Goal: Navigation & Orientation: Find specific page/section

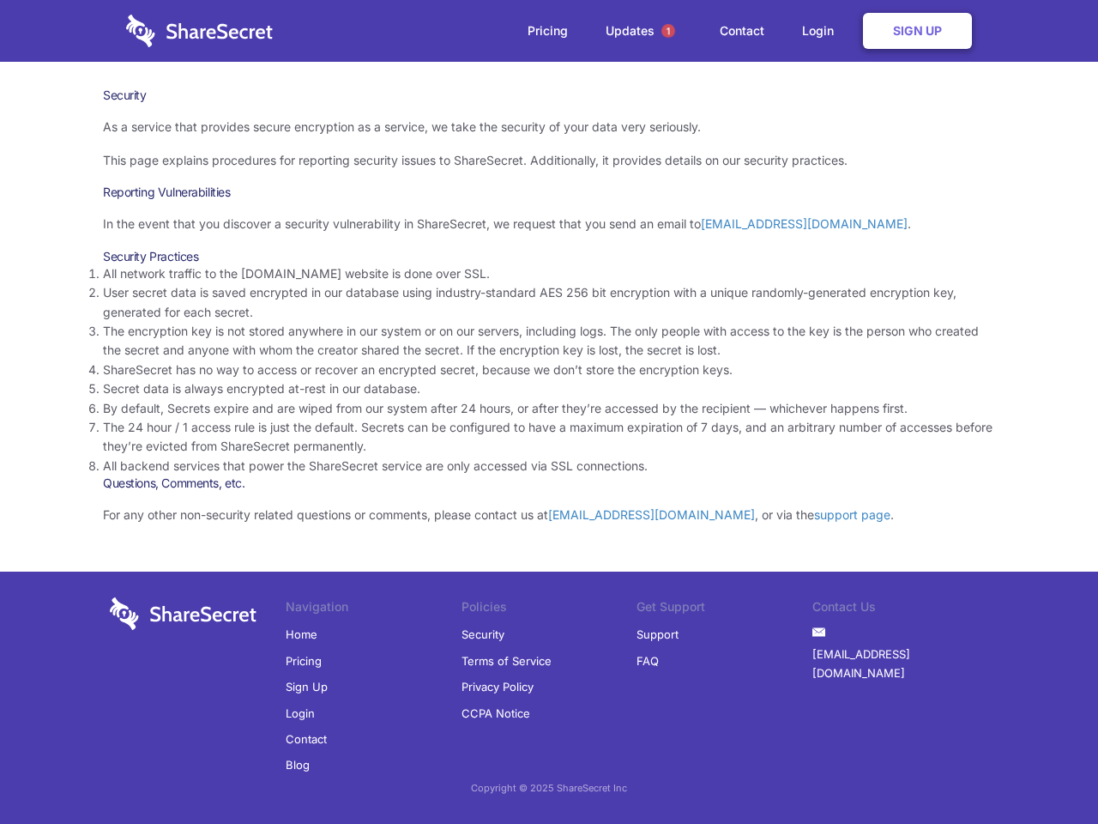
click at [549, 412] on li "By default, Secrets expire and are wiped from our system after 24 hours, or aft…" at bounding box center [549, 408] width 892 height 19
click at [669, 31] on span "1" at bounding box center [669, 31] width 14 height 14
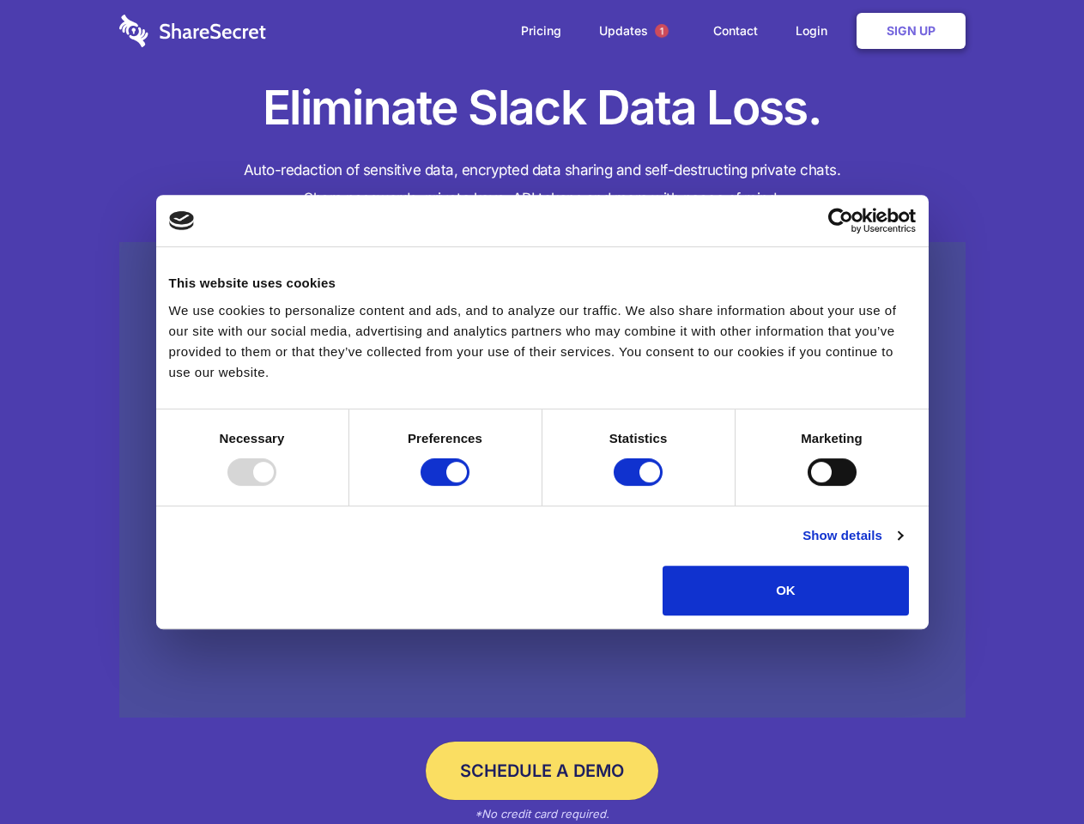
click at [276, 486] on div at bounding box center [251, 471] width 49 height 27
click at [469, 486] on input "Preferences" at bounding box center [444, 471] width 49 height 27
checkbox input "false"
click at [640, 486] on input "Statistics" at bounding box center [638, 471] width 49 height 27
checkbox input "false"
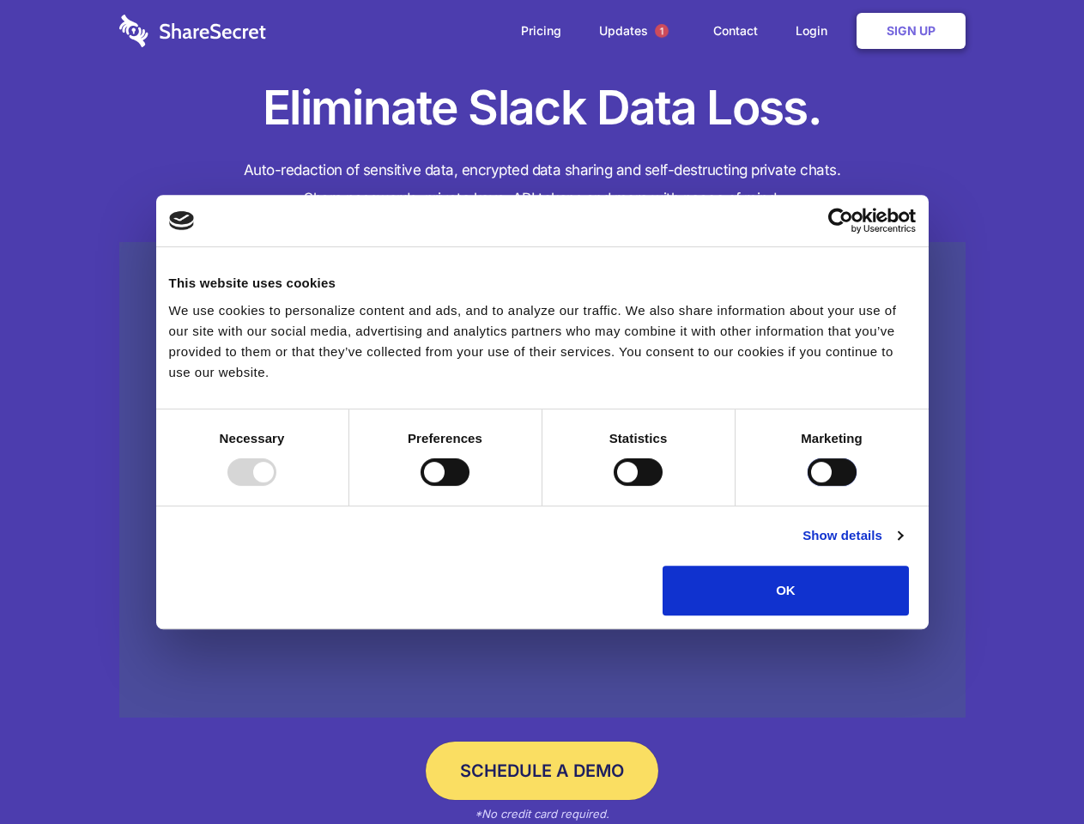
click at [808, 486] on input "Marketing" at bounding box center [832, 471] width 49 height 27
checkbox input "true"
click at [902, 546] on link "Show details" at bounding box center [852, 535] width 100 height 21
click at [0, 0] on li "Necessary 7 Necessary cookies help make a website usable by enabling basic func…" at bounding box center [0, 0] width 0 height 0
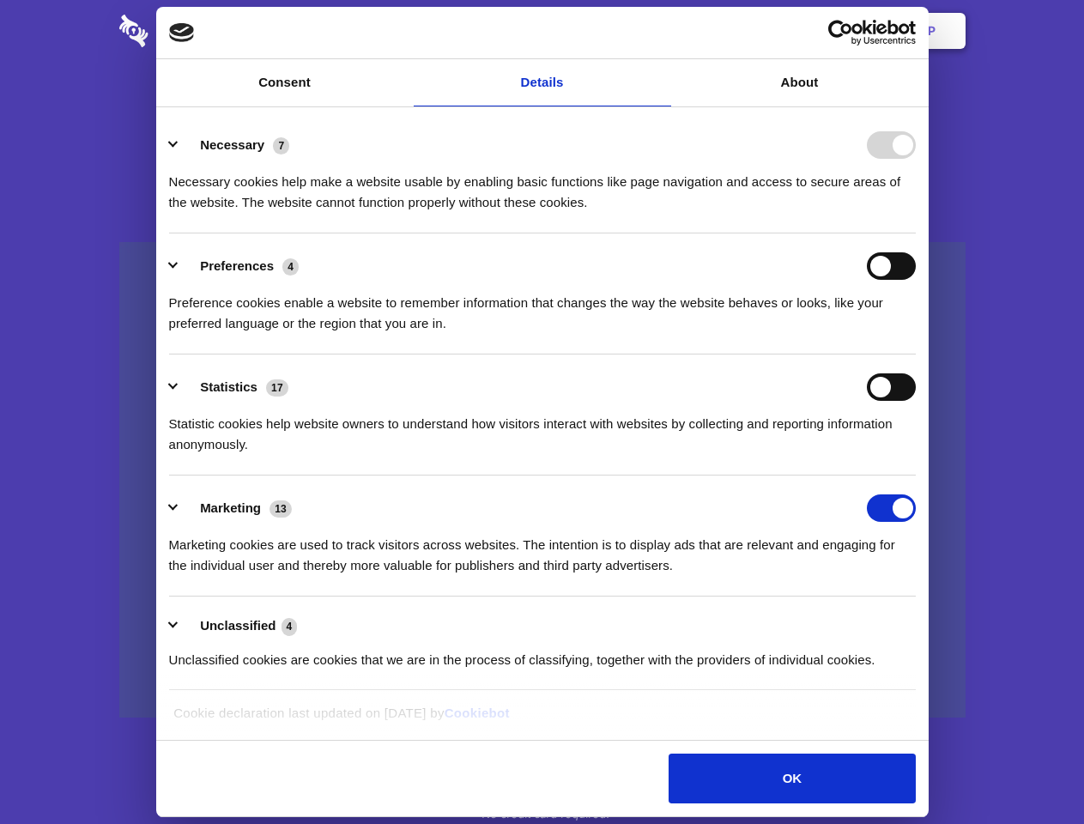
click at [661, 31] on span "1" at bounding box center [662, 31] width 14 height 14
